Goal: Information Seeking & Learning: Find specific page/section

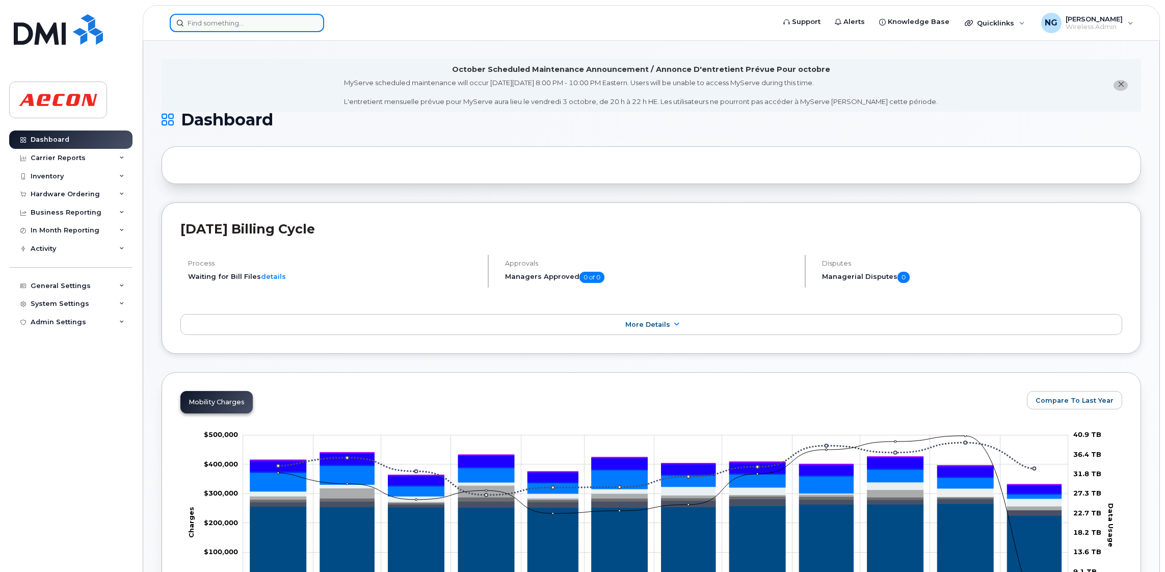
click at [204, 25] on input at bounding box center [247, 23] width 154 height 18
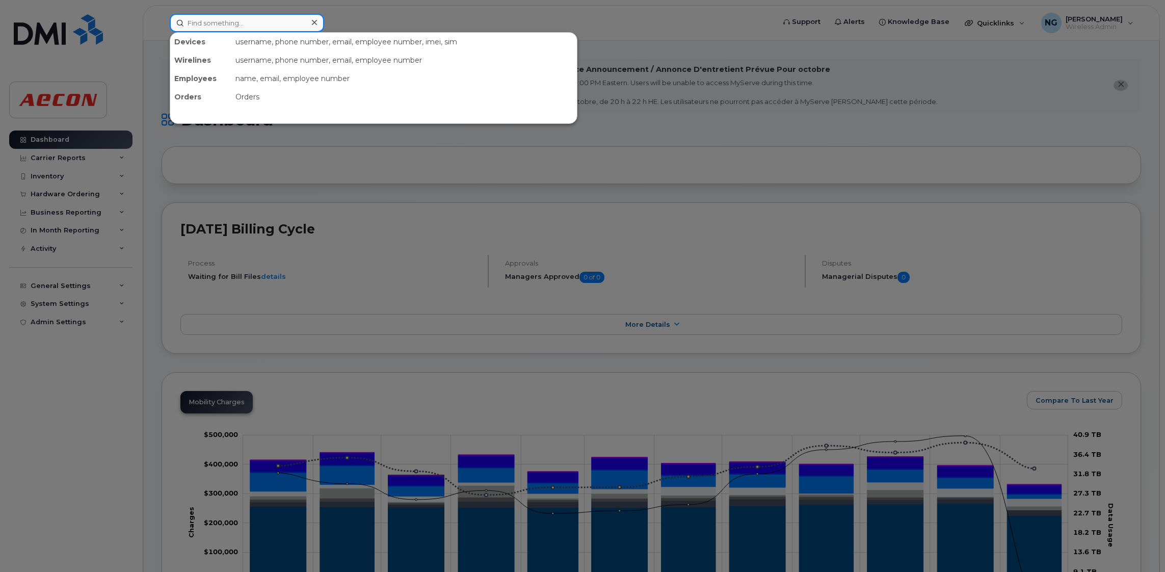
click at [244, 26] on input at bounding box center [247, 23] width 154 height 18
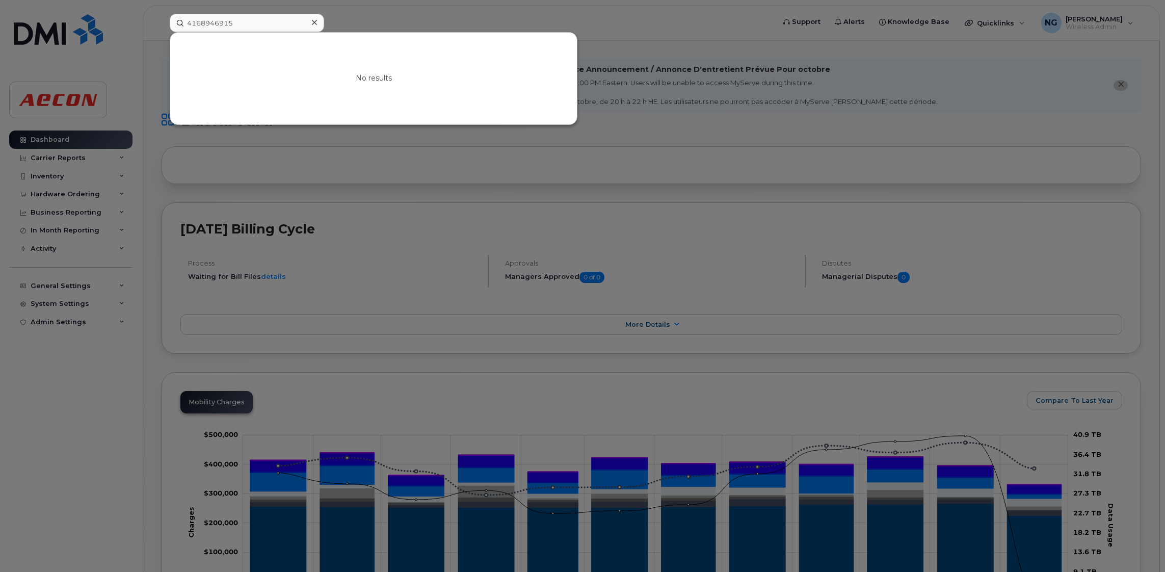
click at [448, 69] on div "No results" at bounding box center [373, 79] width 407 height 92
click at [739, 143] on div at bounding box center [582, 286] width 1165 height 572
click at [257, 28] on input "4168946915" at bounding box center [247, 23] width 154 height 18
drag, startPoint x: 772, startPoint y: 153, endPoint x: 819, endPoint y: 117, distance: 58.8
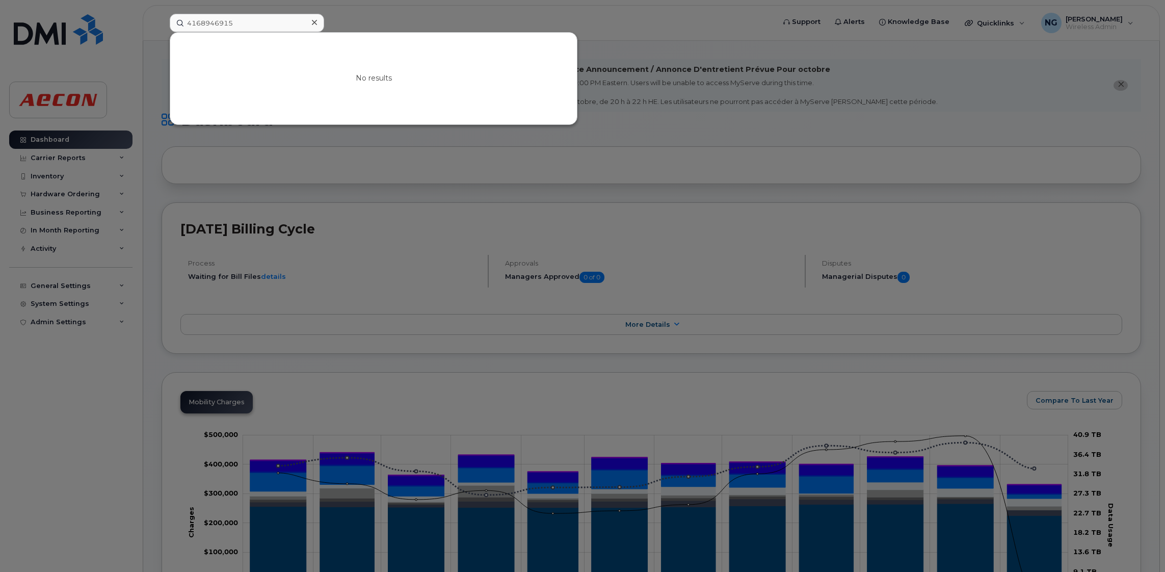
click at [761, 154] on div at bounding box center [582, 286] width 1165 height 572
click at [260, 18] on input "4168946915" at bounding box center [247, 23] width 154 height 18
drag, startPoint x: 260, startPoint y: 18, endPoint x: -87, endPoint y: -9, distance: 347.9
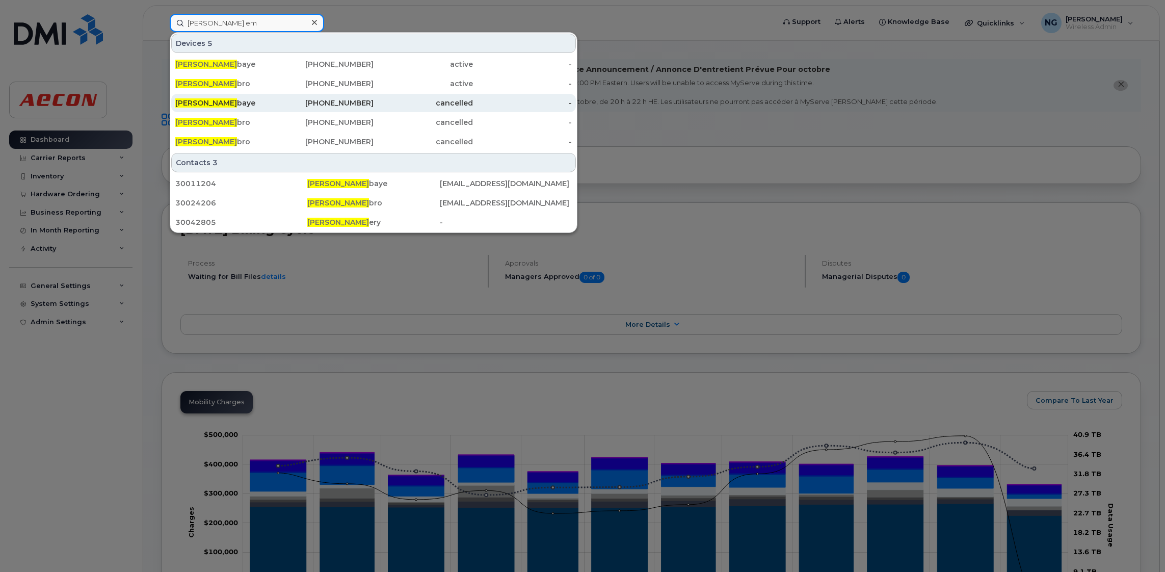
type input "Michael em"
click at [253, 107] on div "Michael Em baye" at bounding box center [224, 103] width 99 height 10
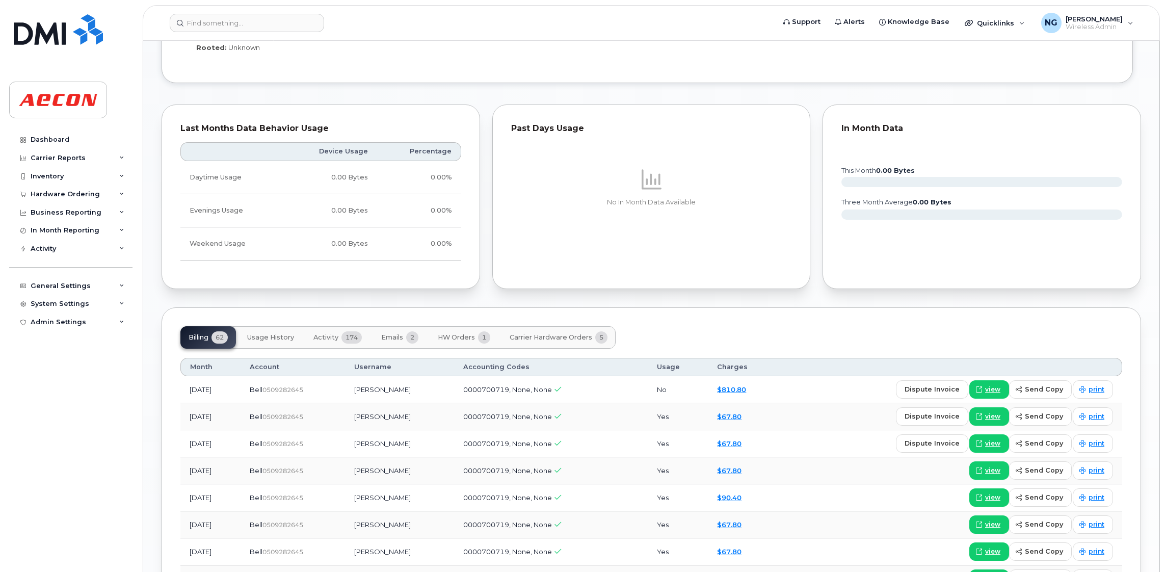
scroll to position [916, 0]
click at [553, 337] on span "Carrier Hardware Orders" at bounding box center [550, 336] width 83 height 8
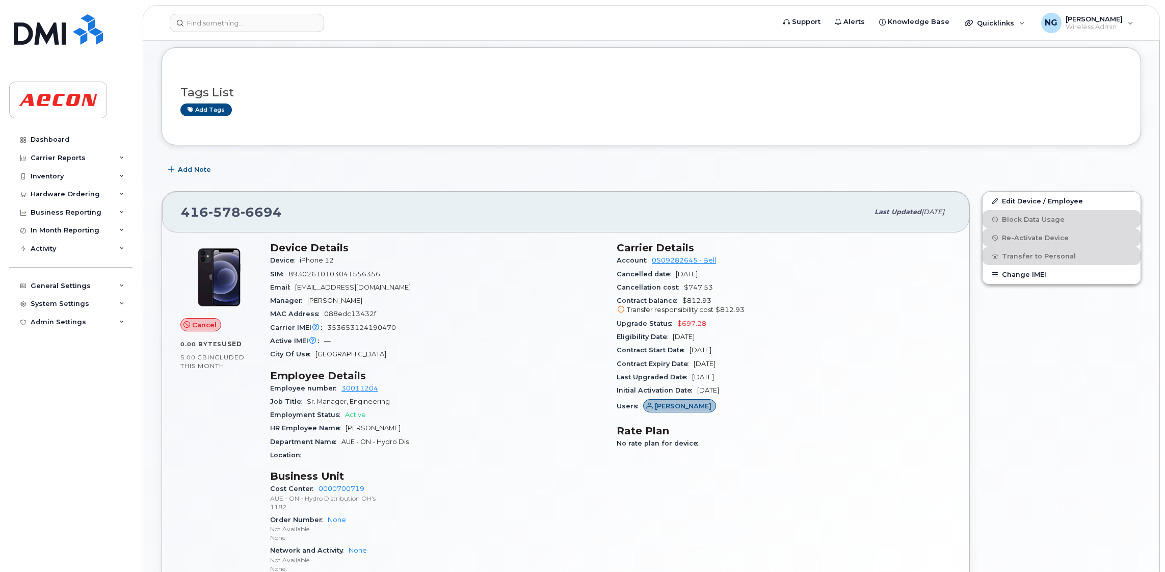
scroll to position [0, 0]
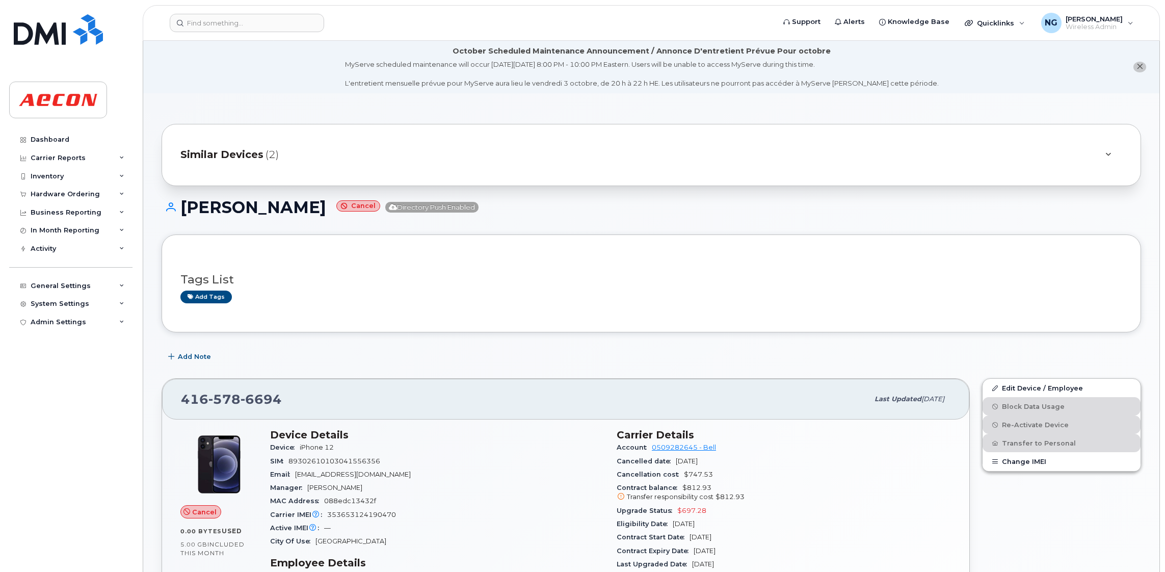
drag, startPoint x: 224, startPoint y: 156, endPoint x: 234, endPoint y: 155, distance: 10.3
click at [224, 157] on span "Similar Devices" at bounding box center [221, 154] width 83 height 15
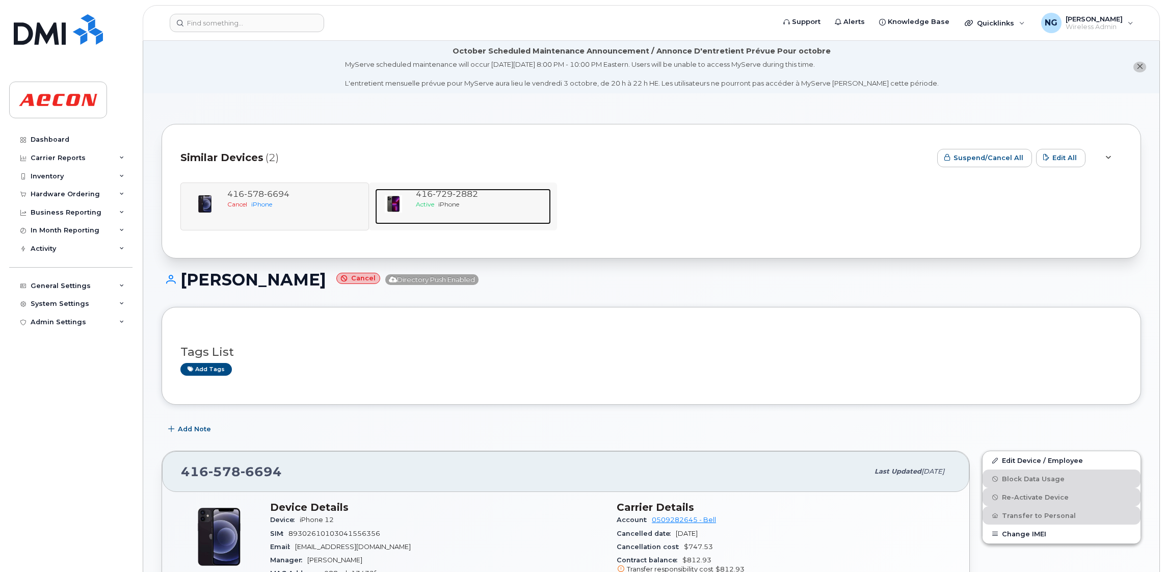
drag, startPoint x: 446, startPoint y: 201, endPoint x: 514, endPoint y: 208, distance: 68.7
click at [447, 200] on span "iPhone" at bounding box center [448, 204] width 21 height 8
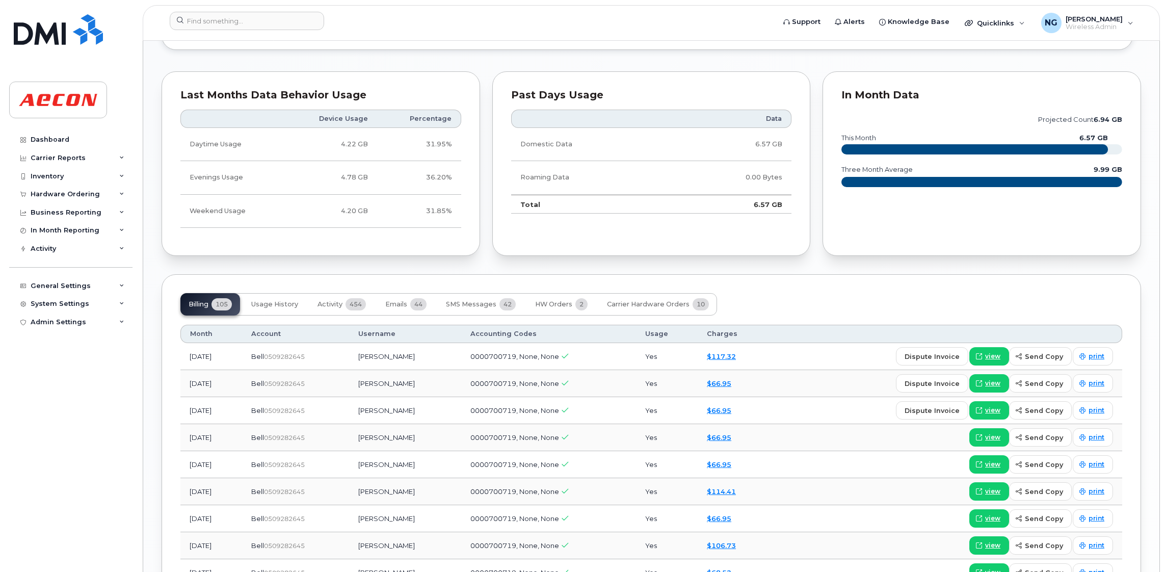
scroll to position [840, 0]
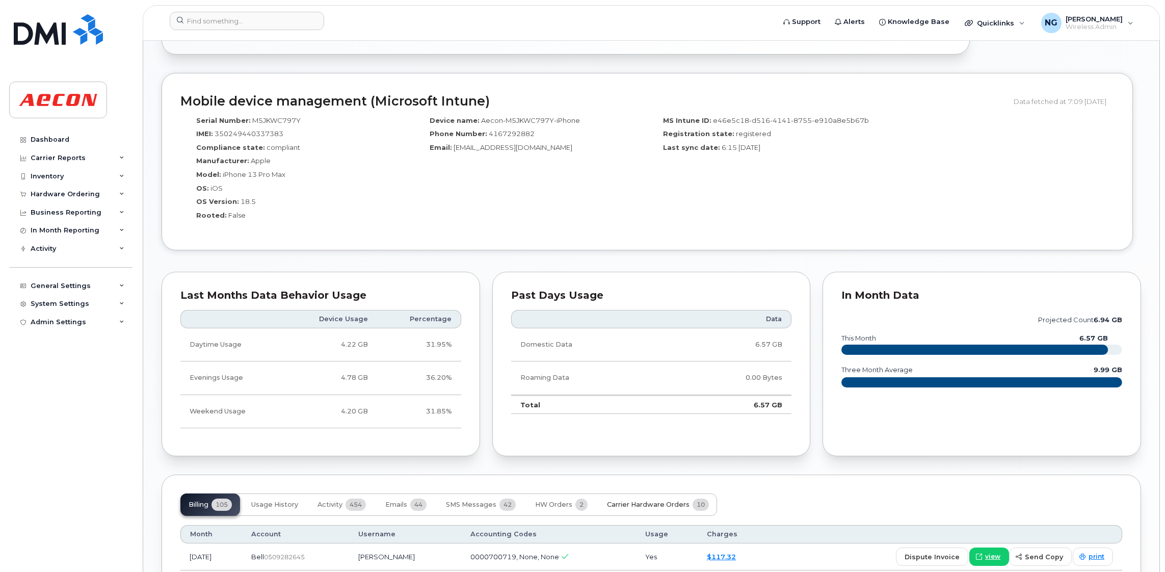
click at [631, 507] on span "Carrier Hardware Orders" at bounding box center [648, 504] width 83 height 8
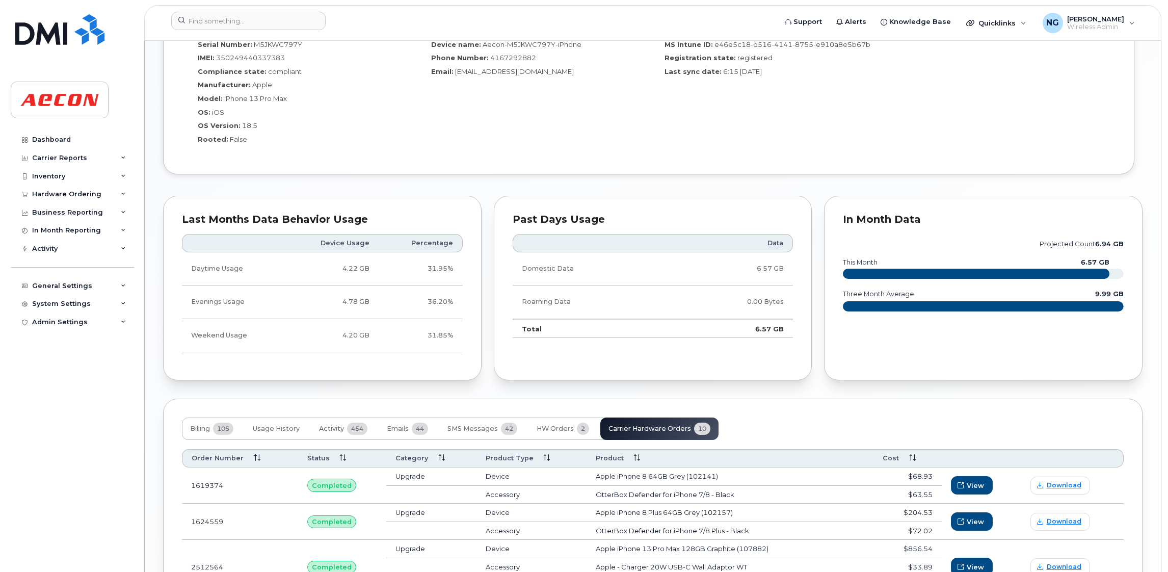
scroll to position [1070, 0]
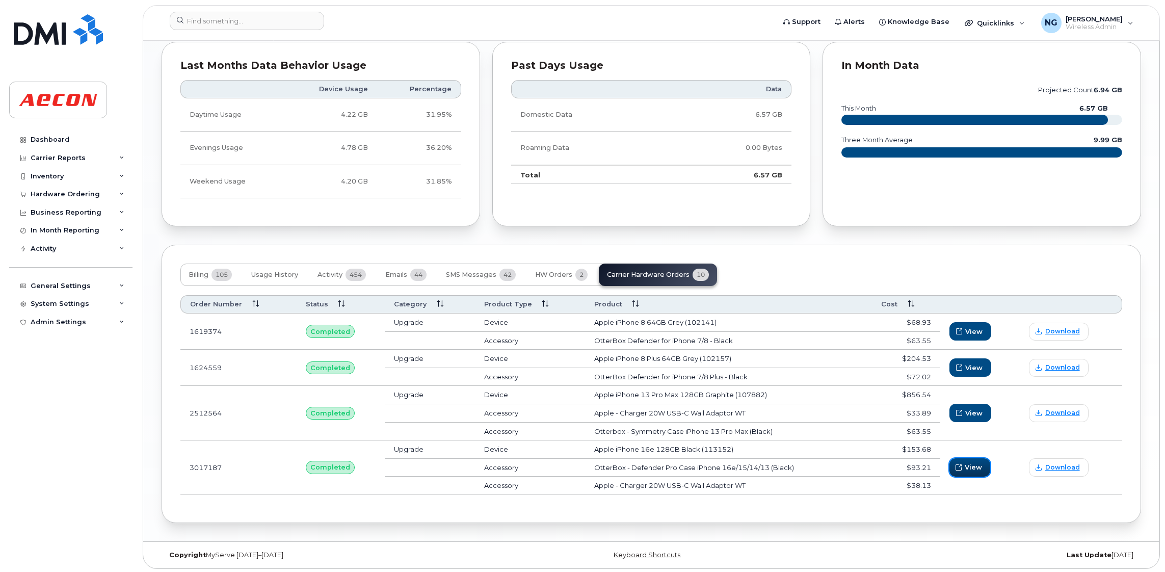
click at [977, 472] on span "View" at bounding box center [972, 467] width 17 height 10
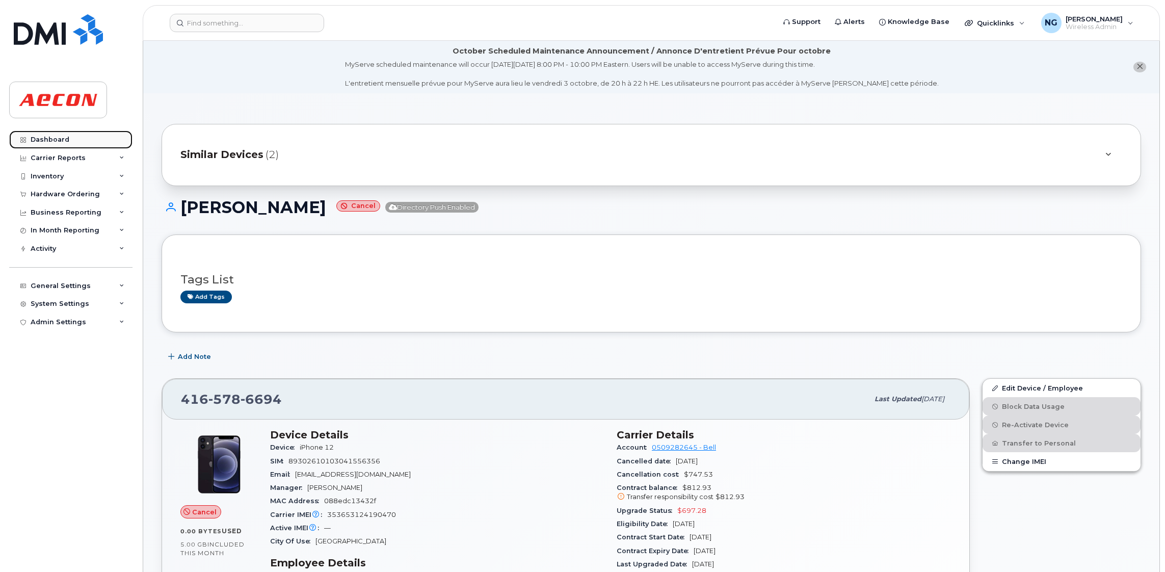
click at [62, 141] on div "Dashboard" at bounding box center [50, 140] width 39 height 8
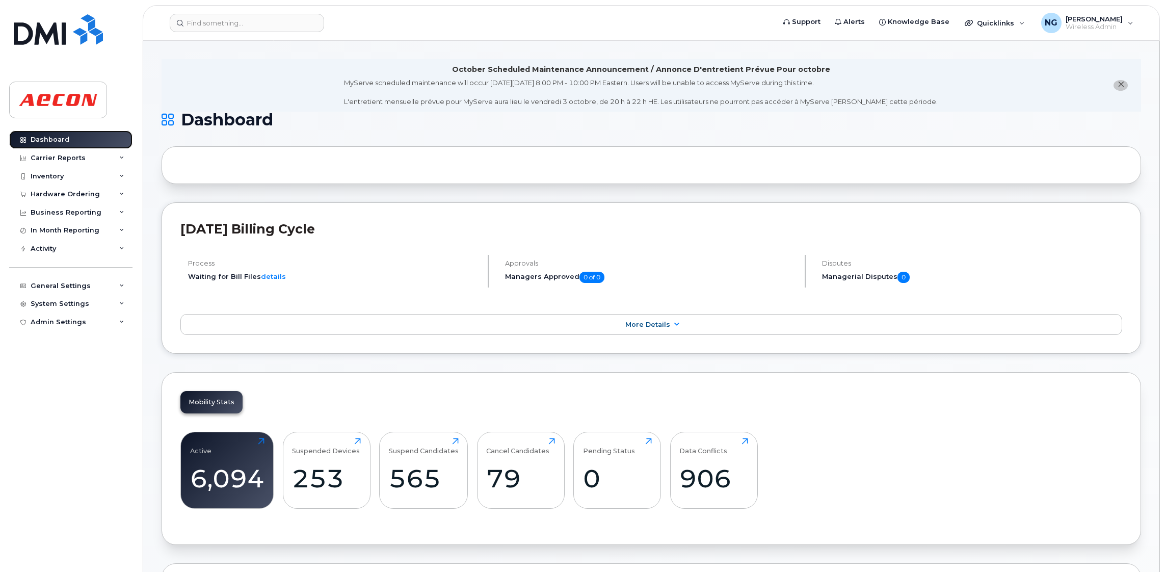
click at [78, 141] on link "Dashboard" at bounding box center [70, 139] width 123 height 18
click at [240, 21] on input at bounding box center [247, 23] width 154 height 18
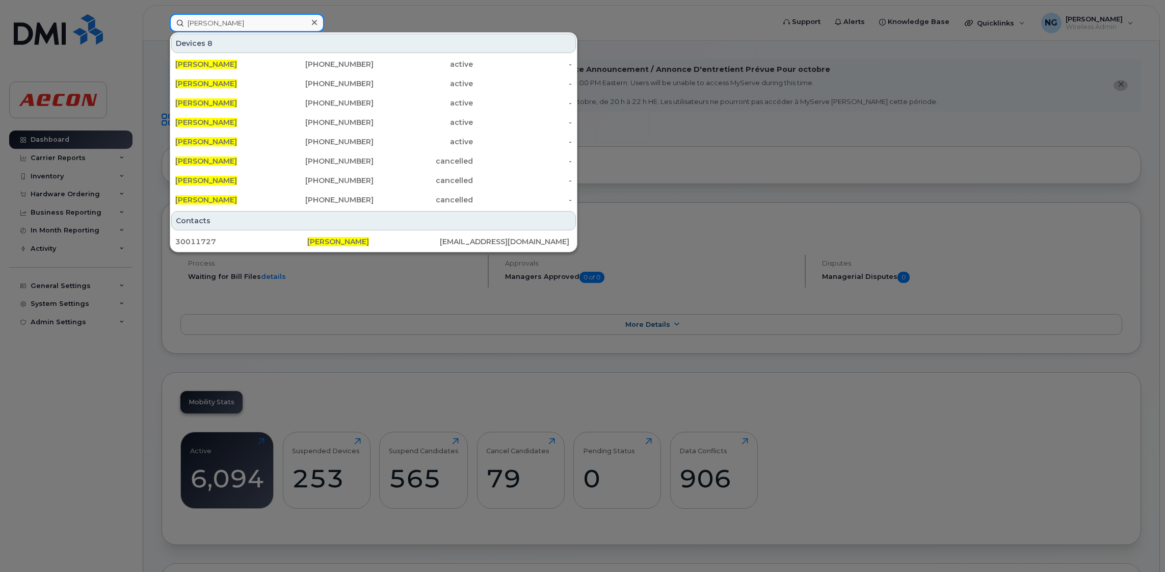
type input "andrew rule"
click at [714, 165] on div at bounding box center [582, 286] width 1165 height 572
